Goal: Check status: Check status

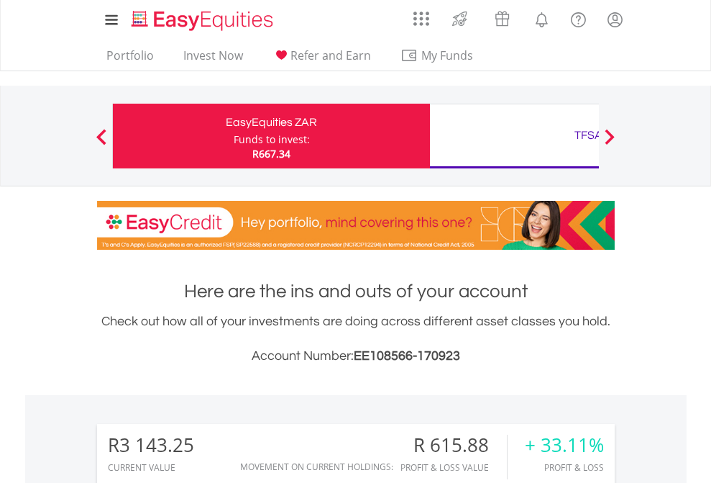
click at [234, 136] on div "Funds to invest:" at bounding box center [272, 139] width 76 height 14
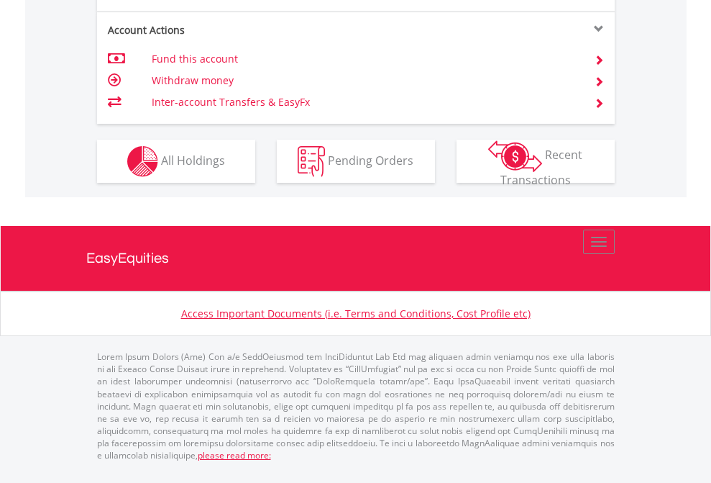
scroll to position [1408, 0]
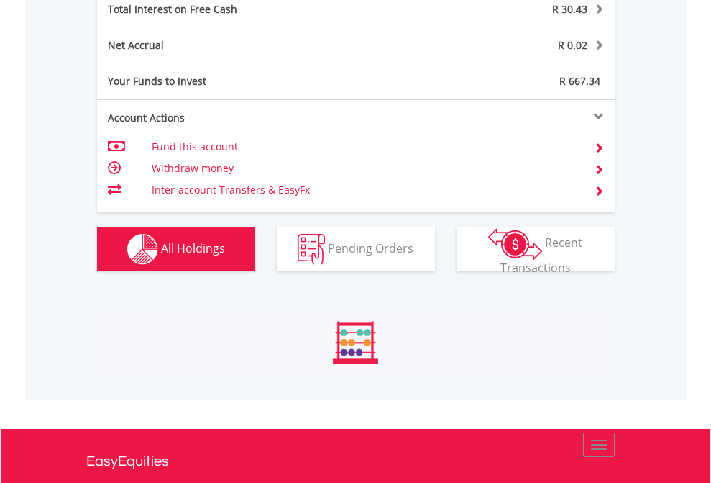
scroll to position [138, 226]
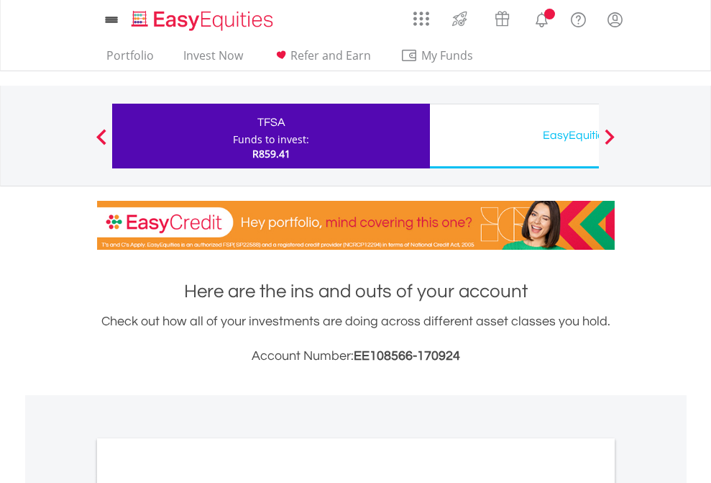
scroll to position [865, 0]
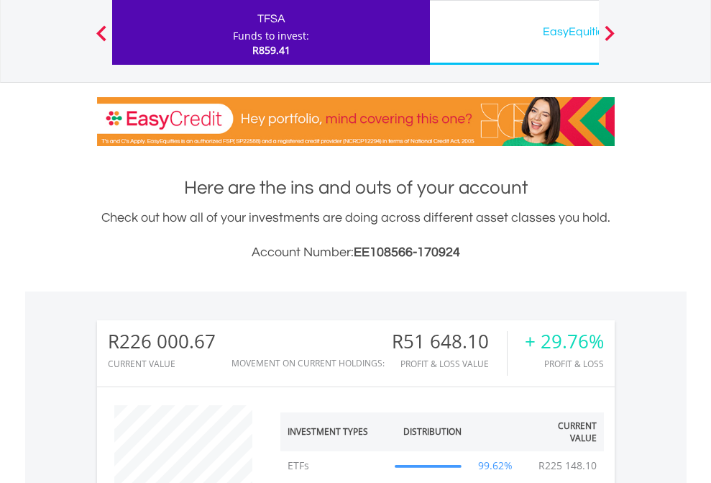
scroll to position [138, 226]
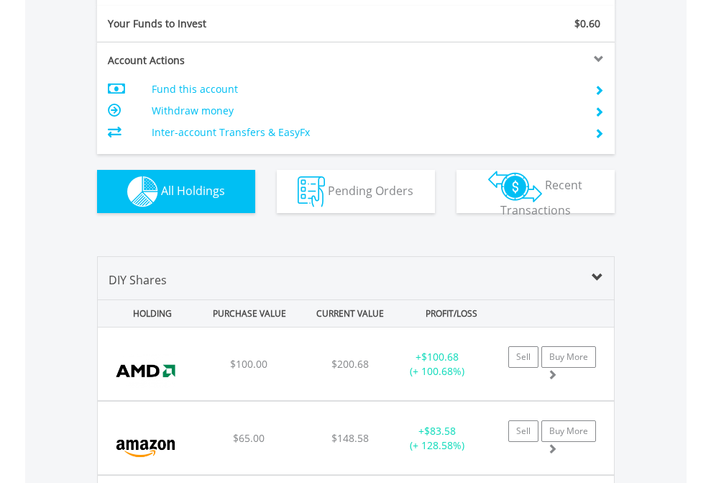
scroll to position [1600, 0]
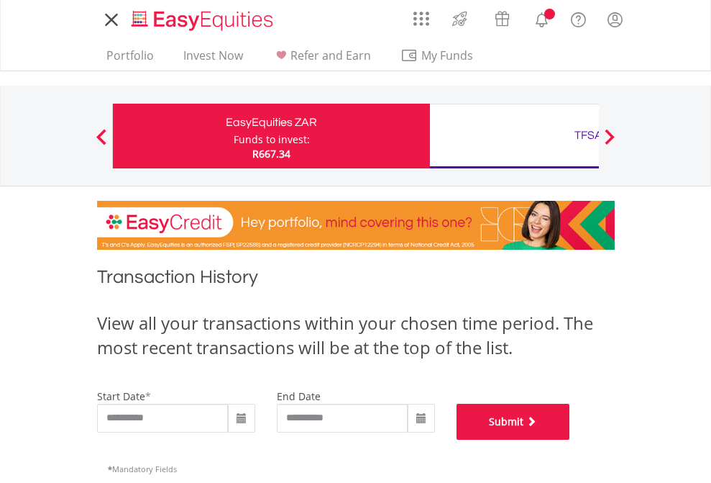
click at [570, 439] on button "Submit" at bounding box center [514, 422] width 114 height 36
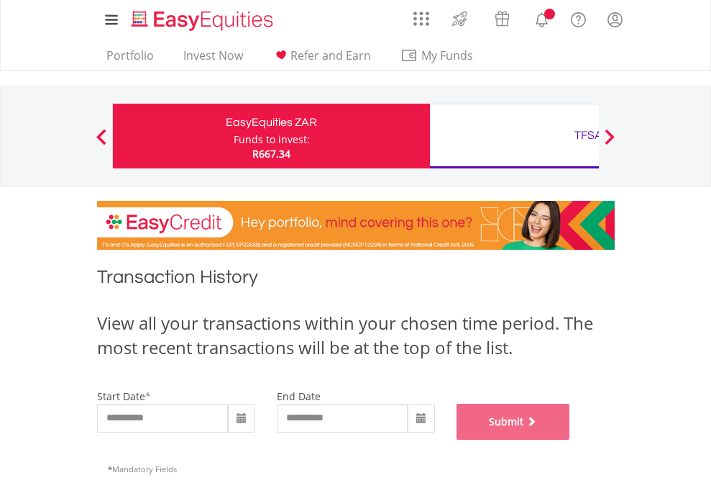
scroll to position [583, 0]
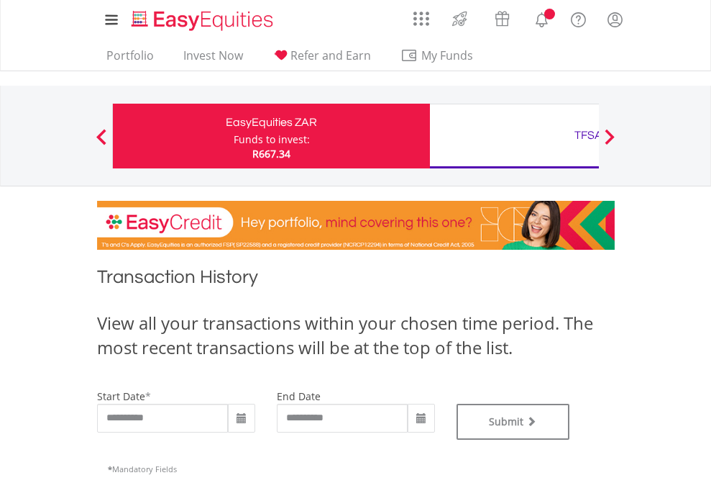
click at [514, 136] on div "TFSA" at bounding box center [589, 135] width 300 height 20
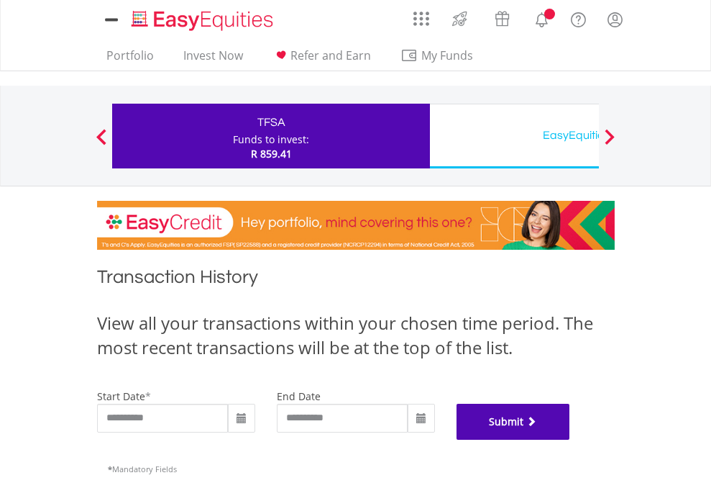
click at [570, 439] on button "Submit" at bounding box center [514, 422] width 114 height 36
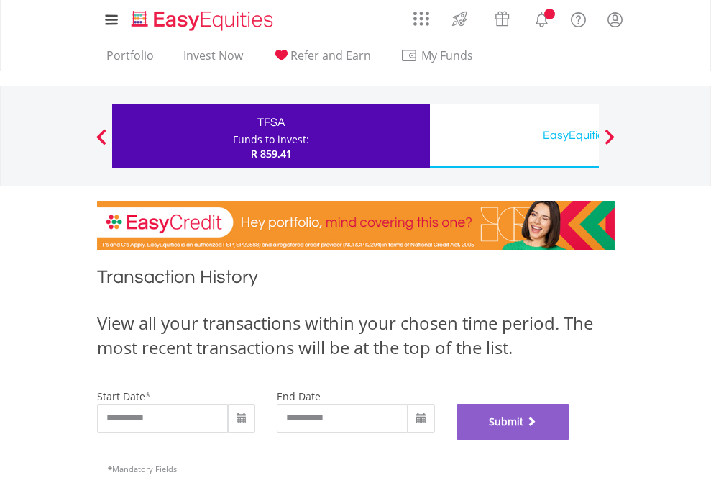
scroll to position [583, 0]
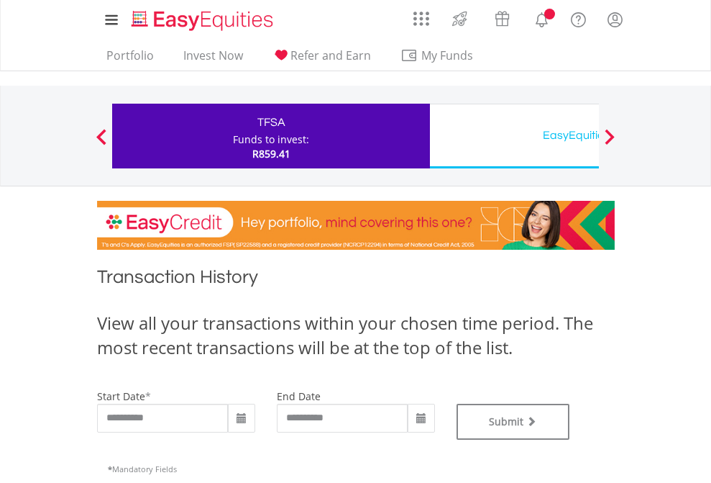
click at [514, 136] on div "EasyEquities USD" at bounding box center [589, 135] width 300 height 20
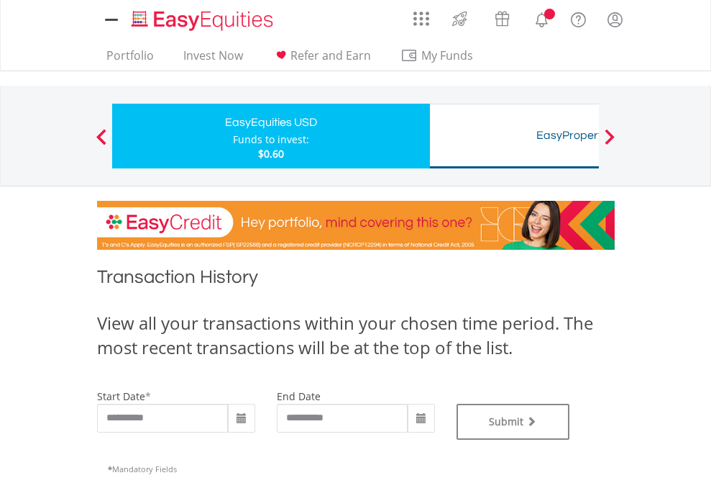
type input "**********"
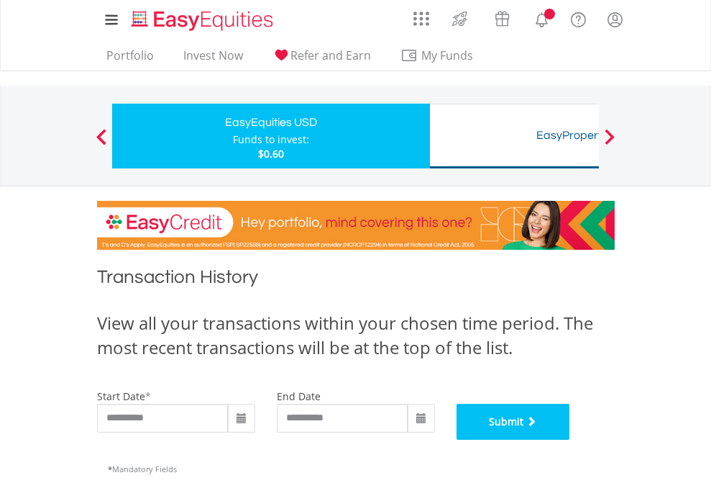
click at [570, 439] on button "Submit" at bounding box center [514, 422] width 114 height 36
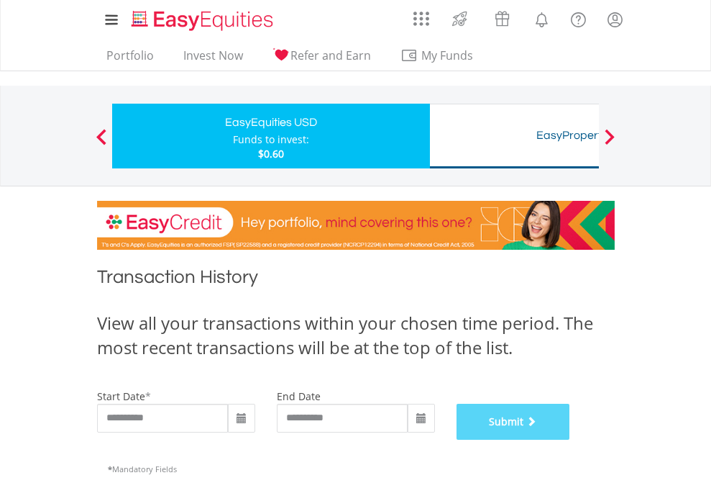
scroll to position [583, 0]
